Goal: Ask a question

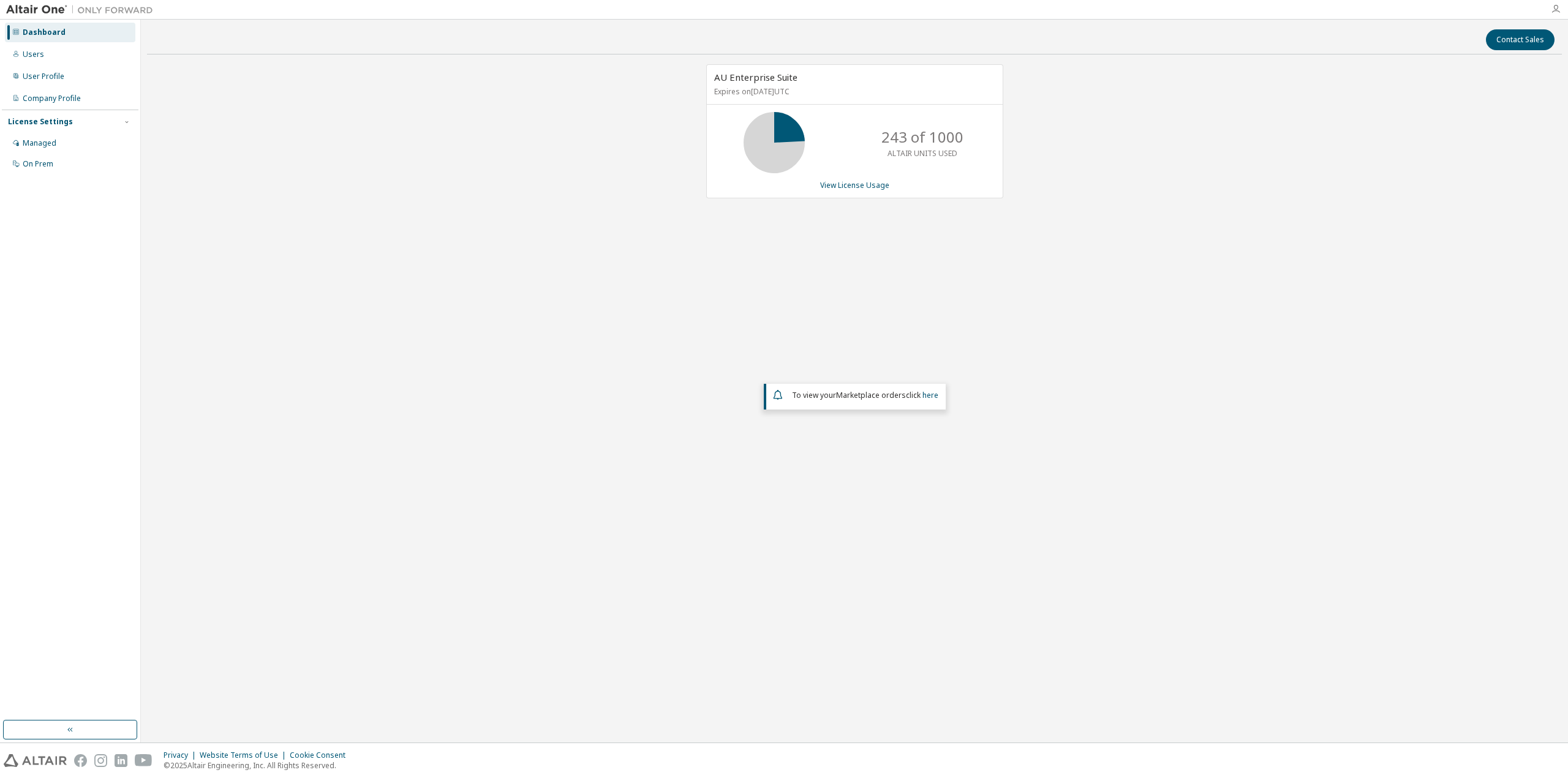
click at [1553, 5] on icon "button" at bounding box center [1555, 9] width 10 height 10
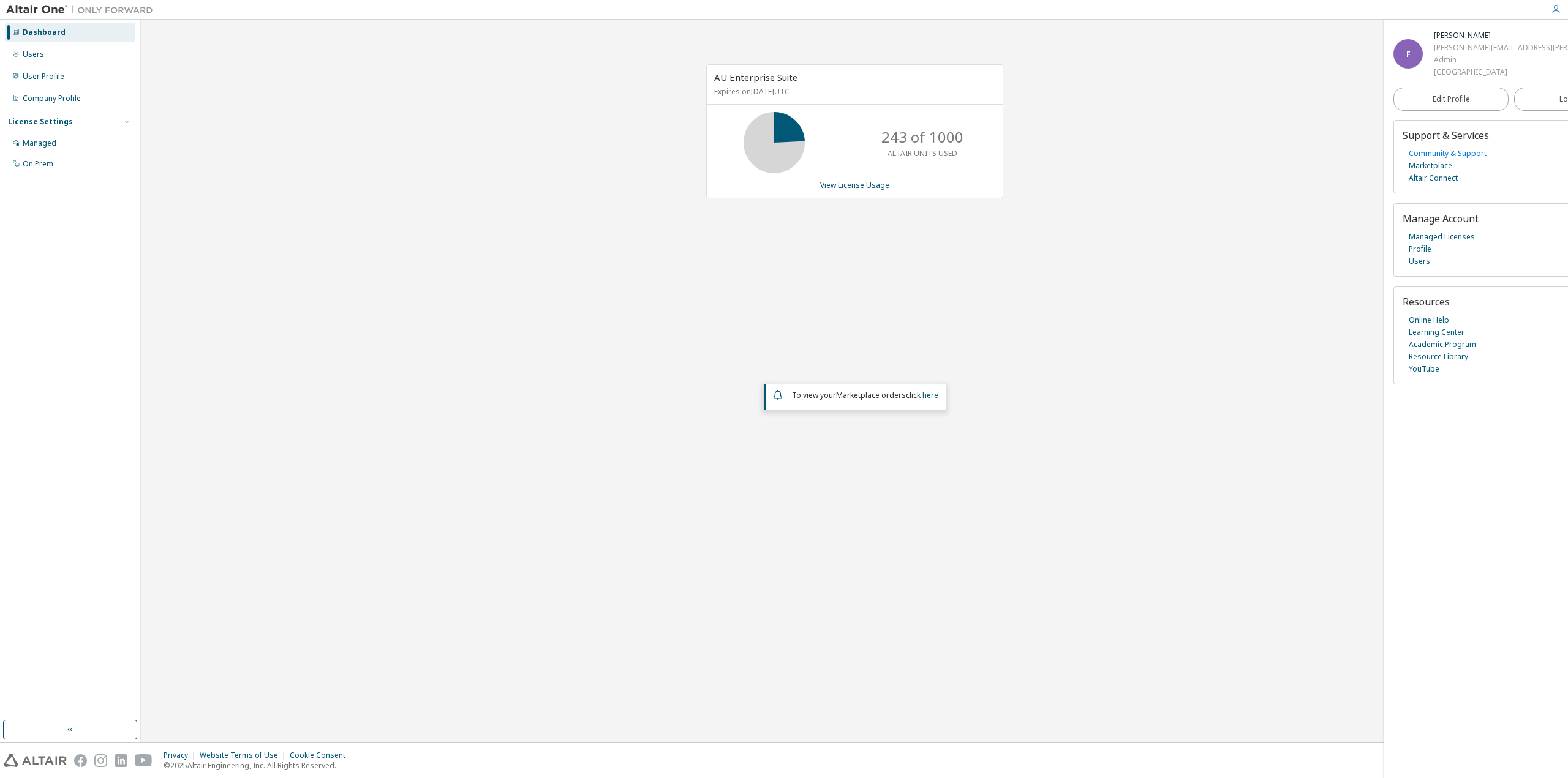
click at [1472, 155] on link "Community & Support" at bounding box center [1447, 153] width 78 height 12
